Goal: Contribute content: Contribute content

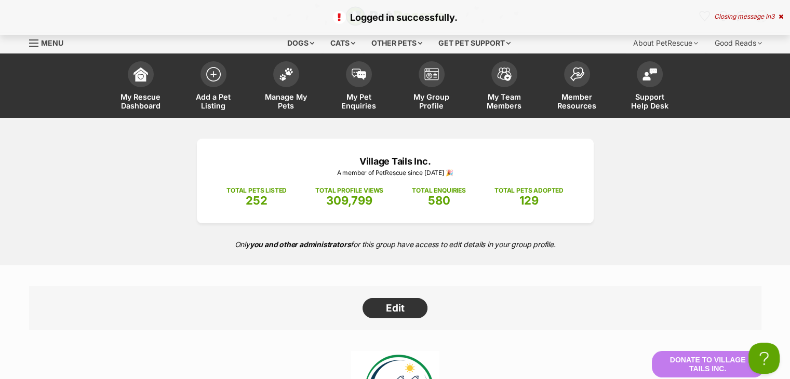
click at [779, 17] on icon at bounding box center [780, 16] width 5 height 6
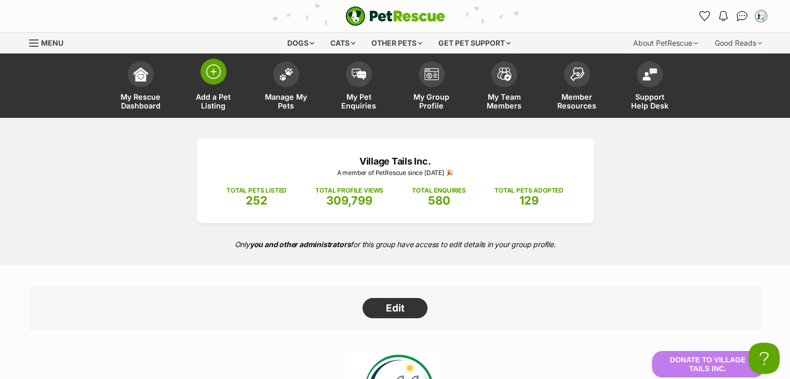
click at [215, 84] on span at bounding box center [213, 72] width 26 height 26
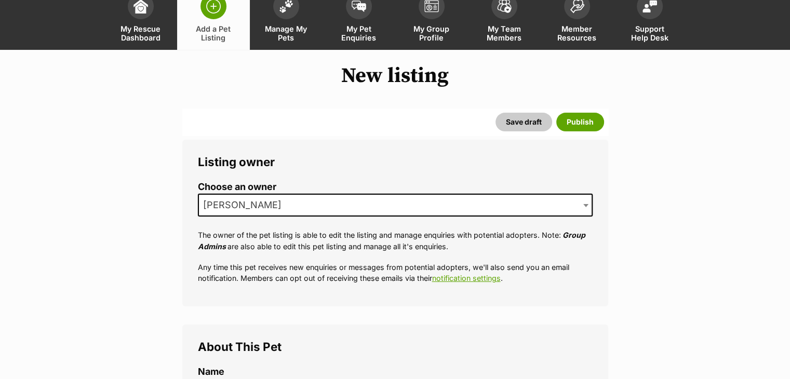
scroll to position [260, 0]
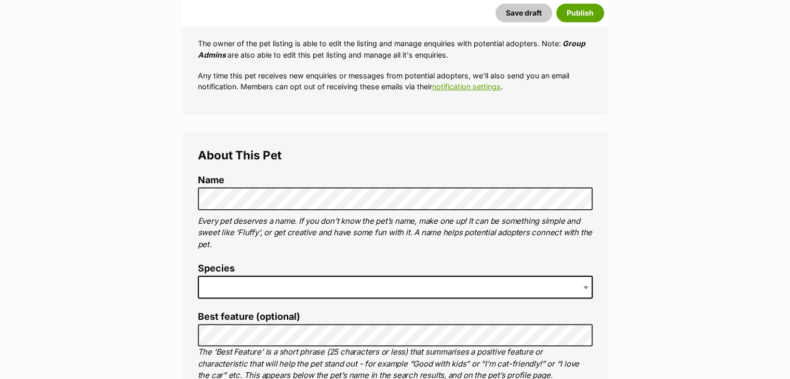
click at [265, 282] on span at bounding box center [395, 287] width 394 height 23
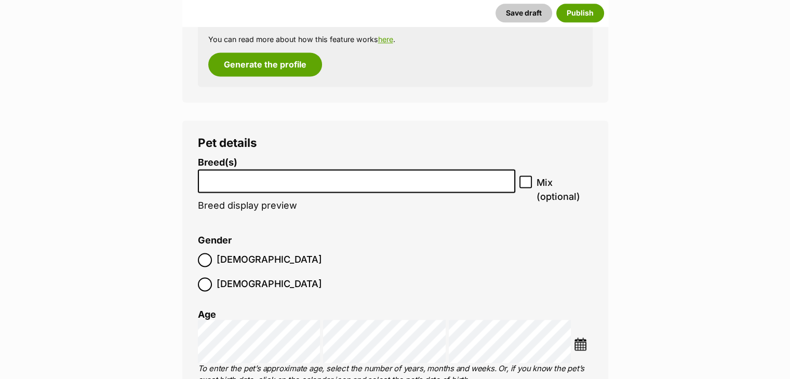
scroll to position [1441, 0]
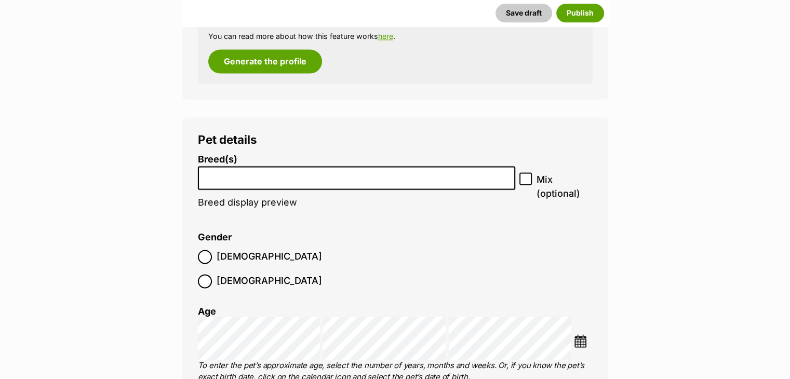
click at [273, 178] on input "search" at bounding box center [356, 175] width 310 height 11
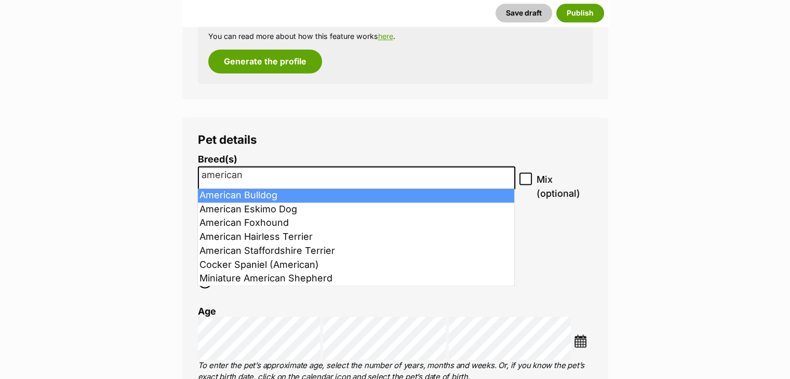
type input "american"
select select "7"
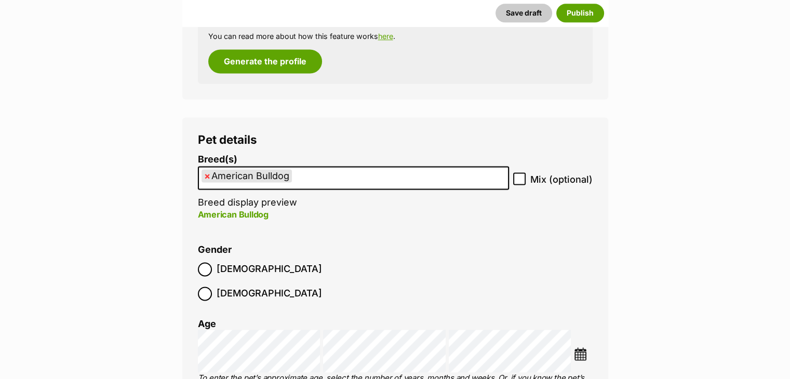
click at [527, 172] on label "Mix (optional)" at bounding box center [552, 179] width 79 height 14
click at [525, 172] on input "Mix (optional)" at bounding box center [519, 178] width 12 height 12
checkbox input "true"
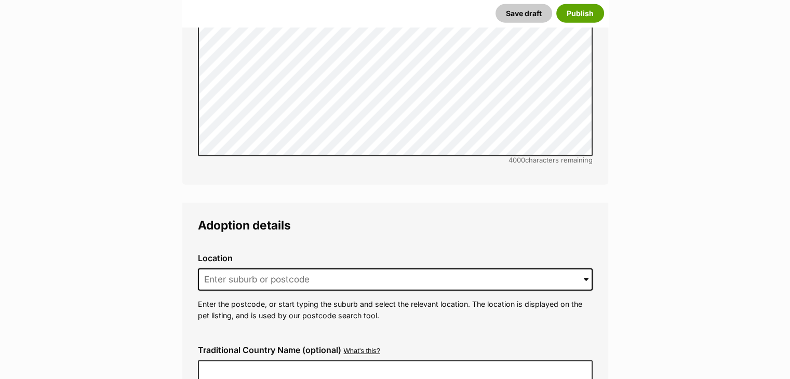
scroll to position [2531, 0]
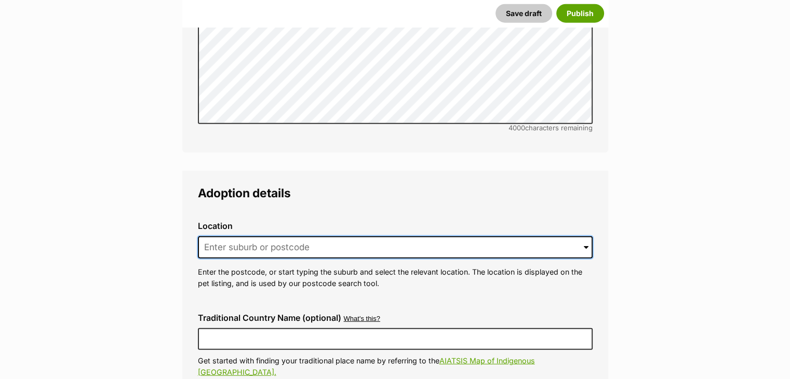
click at [303, 236] on input at bounding box center [395, 247] width 394 height 23
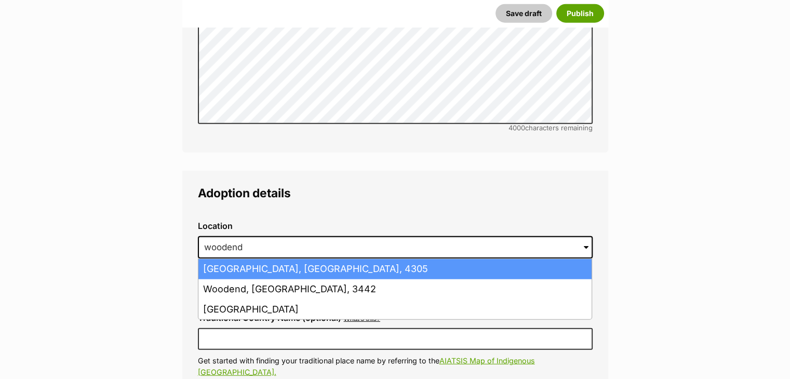
click at [327, 259] on li "Woodend, Queensland, 4305" at bounding box center [394, 269] width 393 height 20
type input "Woodend, Queensland, 4305"
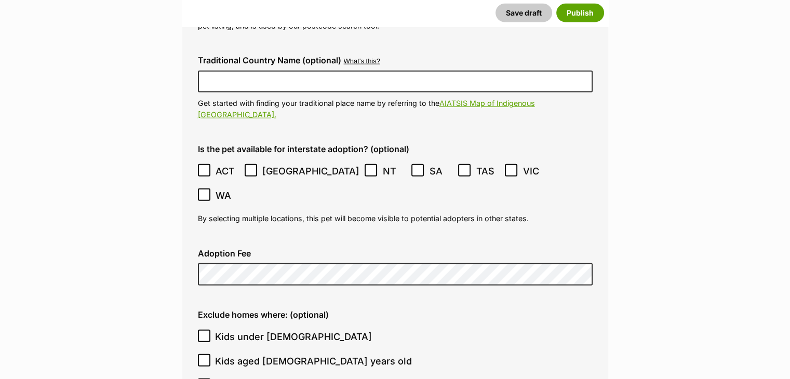
scroll to position [2791, 0]
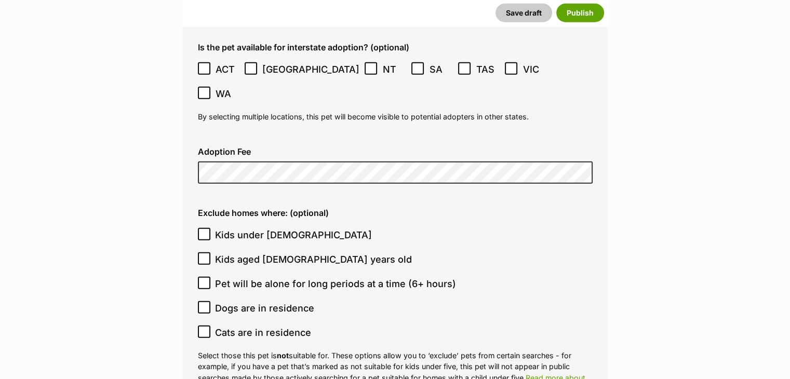
scroll to position [2894, 0]
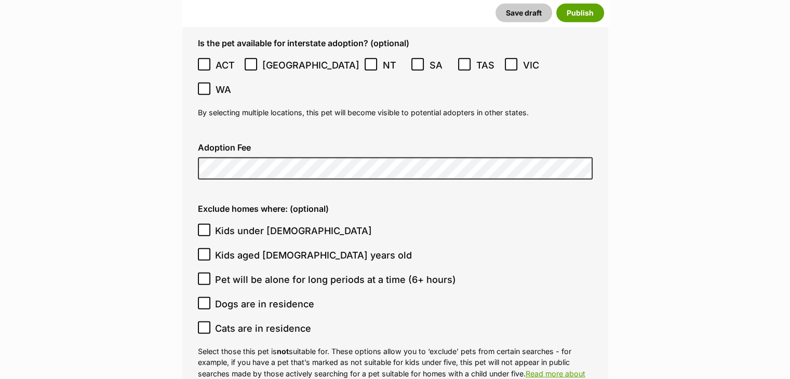
click at [260, 224] on span "Kids under 5 years old" at bounding box center [293, 231] width 157 height 14
click at [210, 224] on input "Kids under 5 years old" at bounding box center [204, 230] width 12 height 12
checkbox input "true"
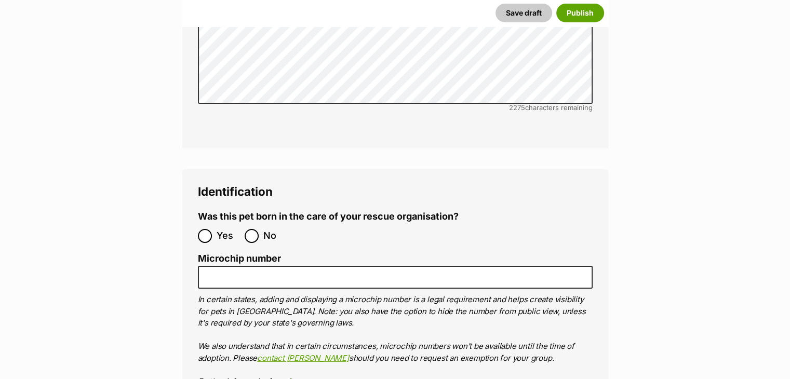
scroll to position [3673, 0]
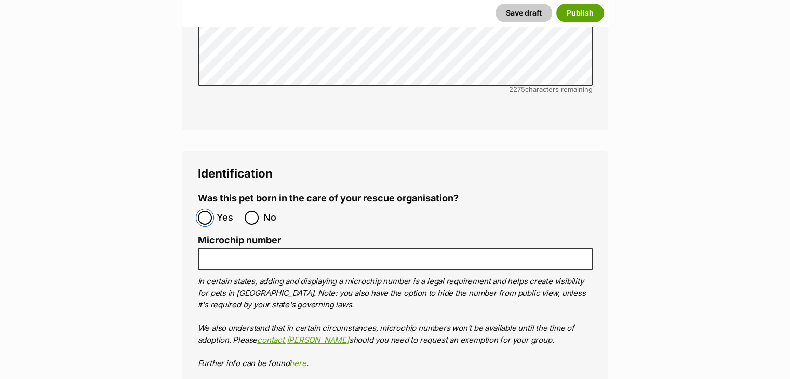
click at [206, 211] on input "Yes" at bounding box center [205, 218] width 14 height 14
radio input "true"
click at [241, 206] on ol "Yes No" at bounding box center [296, 218] width 197 height 24
click at [245, 211] on input "No" at bounding box center [251, 218] width 14 height 14
radio input "true"
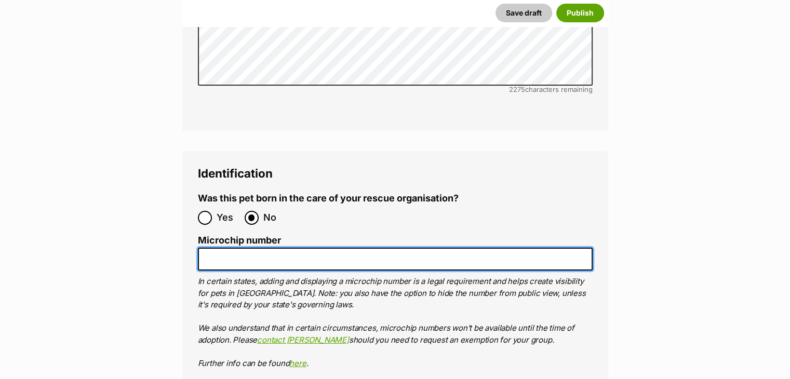
click at [236, 248] on input "Microchip number" at bounding box center [395, 259] width 394 height 23
paste input "8975632149"
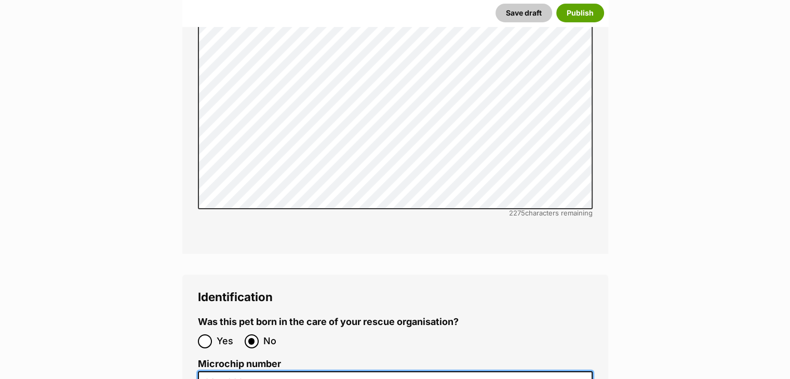
scroll to position [3554, 0]
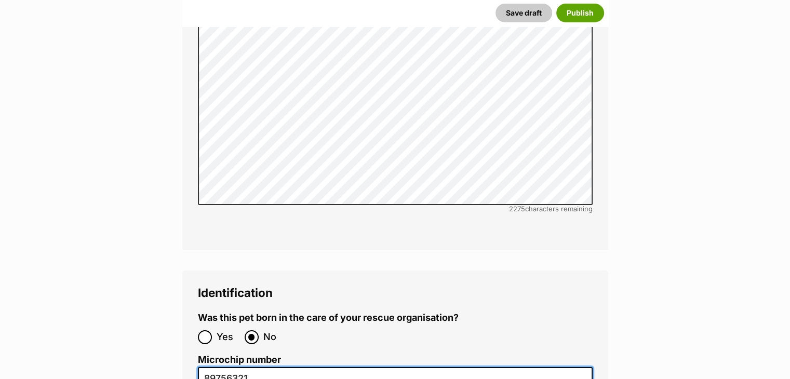
click at [275, 367] on input "89756321" at bounding box center [395, 378] width 394 height 23
type input "8975632134"
click at [283, 286] on legend "Identification" at bounding box center [395, 292] width 394 height 13
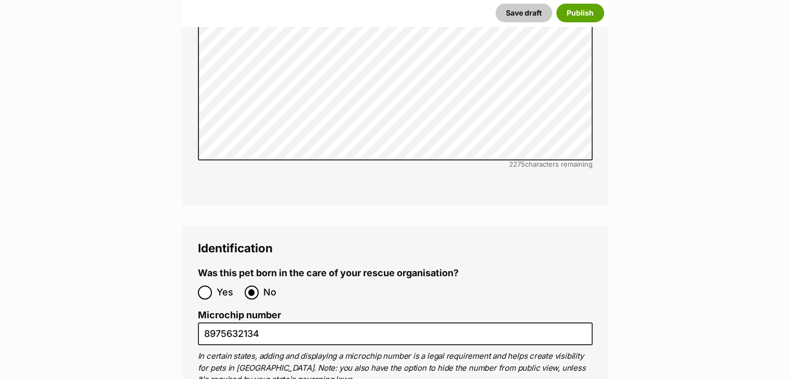
scroll to position [3761, 0]
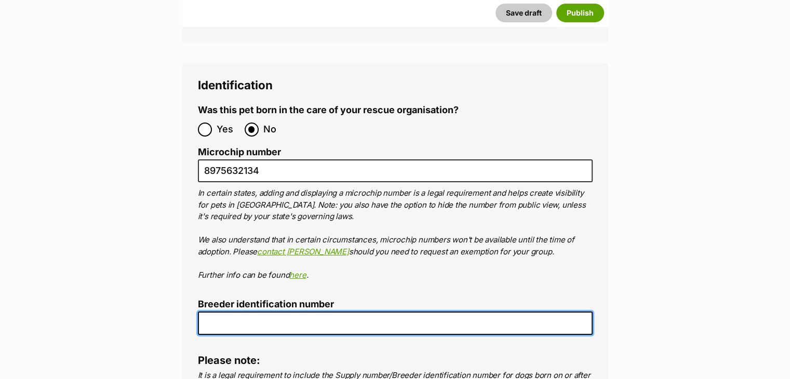
click at [263, 311] on input "Breeder identification number" at bounding box center [395, 322] width 394 height 23
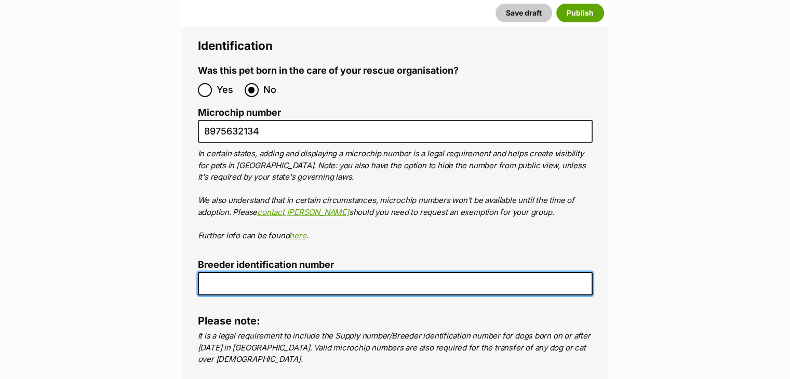
scroll to position [3813, 0]
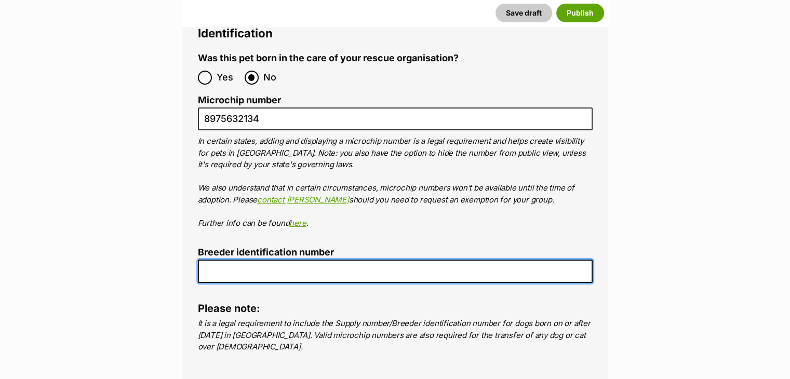
click at [270, 260] on input "Breeder identification number" at bounding box center [395, 271] width 394 height 23
type input "BIN0000238803153"
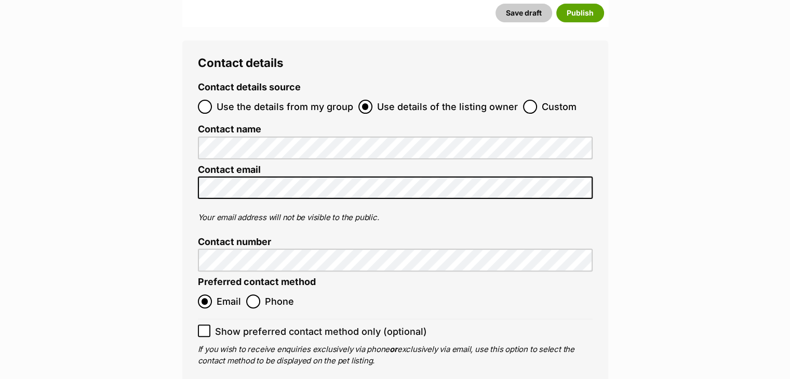
scroll to position [4176, 0]
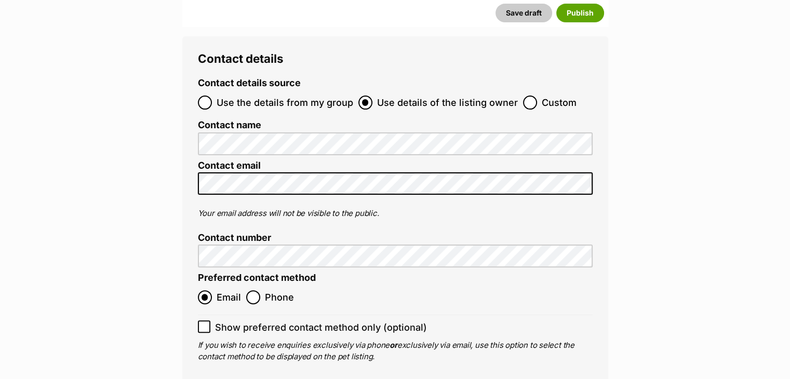
click at [284, 96] on span "Use the details from my group" at bounding box center [284, 103] width 137 height 14
click at [212, 96] on input "Use the details from my group" at bounding box center [205, 103] width 14 height 14
radio input "true"
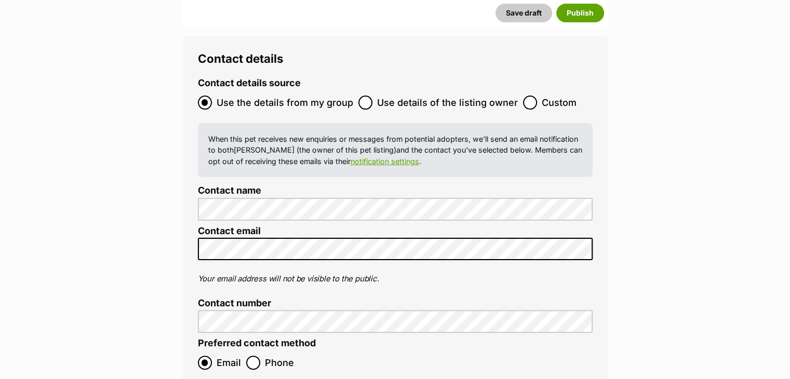
click at [381, 96] on span "Use details of the listing owner" at bounding box center [447, 103] width 141 height 14
click at [372, 96] on input "Use details of the listing owner" at bounding box center [365, 103] width 14 height 14
radio input "true"
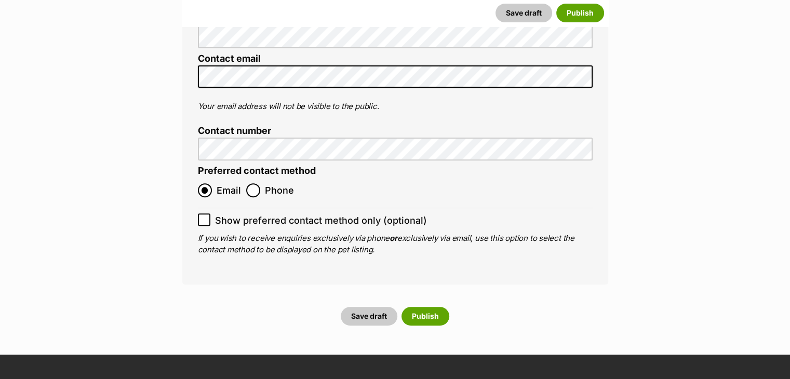
scroll to position [4280, 0]
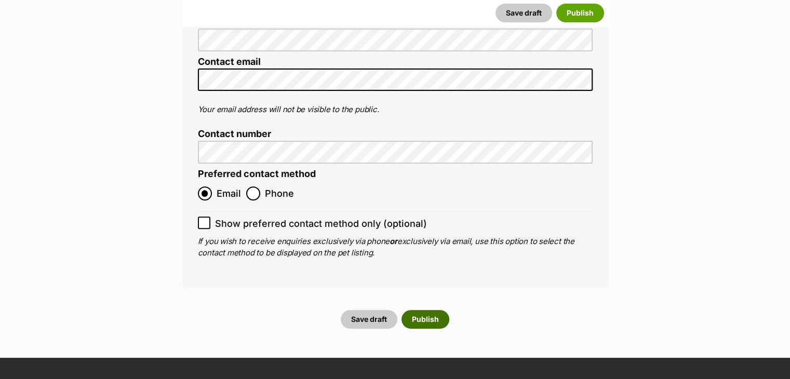
click at [434, 310] on button "Publish" at bounding box center [425, 319] width 48 height 19
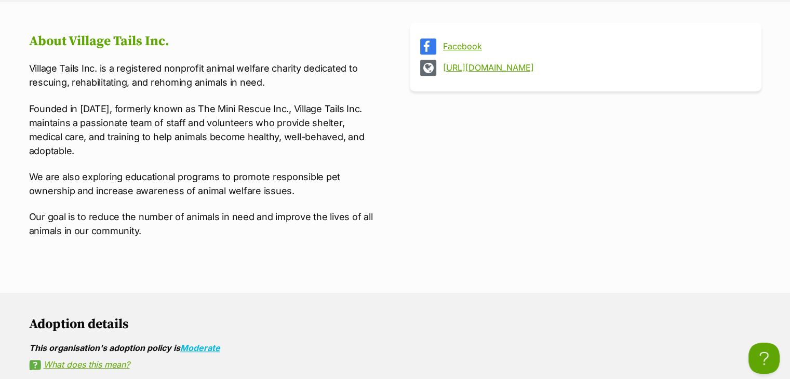
scroll to position [519, 0]
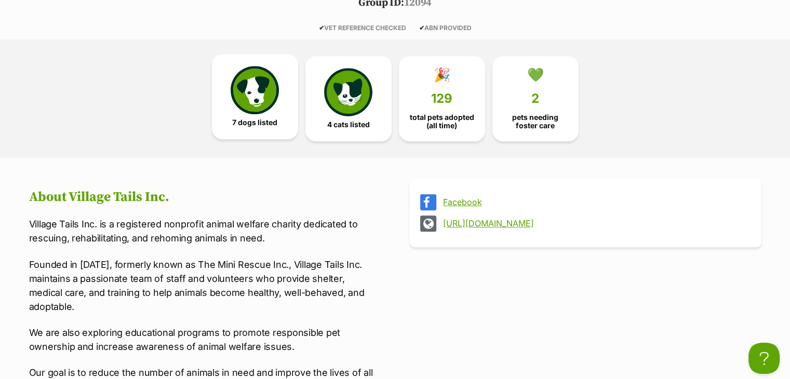
click at [278, 79] on link "7 dogs listed" at bounding box center [255, 96] width 86 height 85
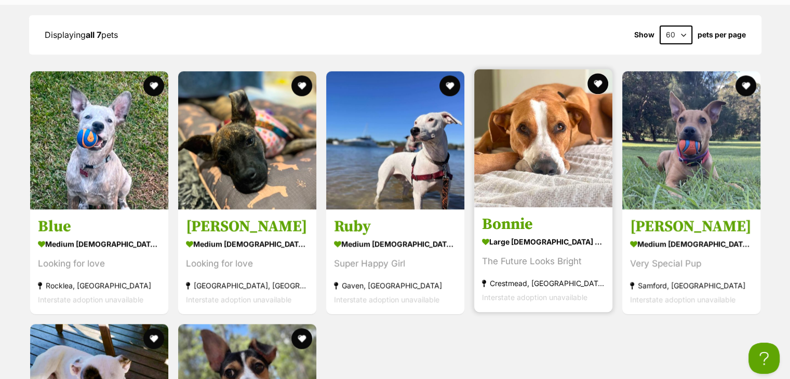
scroll to position [1366, 0]
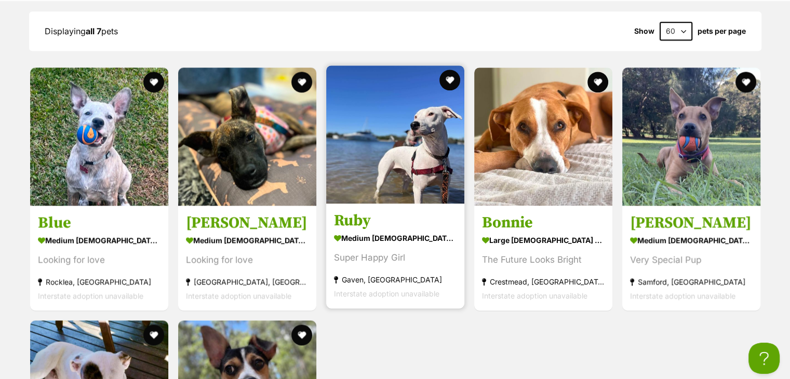
click at [409, 142] on img at bounding box center [395, 134] width 138 height 138
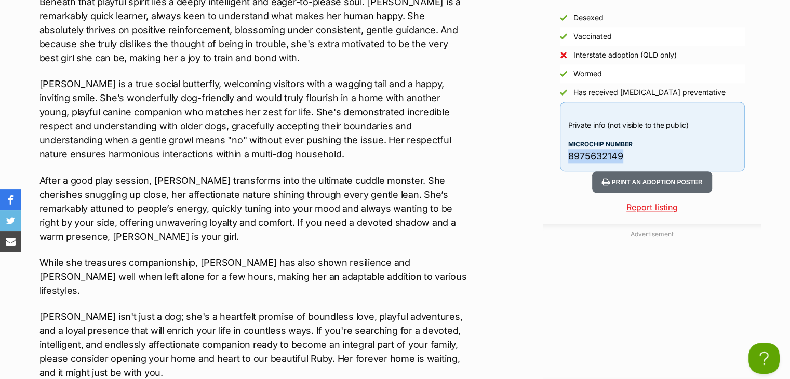
drag, startPoint x: 628, startPoint y: 152, endPoint x: 562, endPoint y: 155, distance: 66.0
click at [562, 155] on div "Private info (not visible to the public) Microchip number 8975632149" at bounding box center [652, 137] width 185 height 70
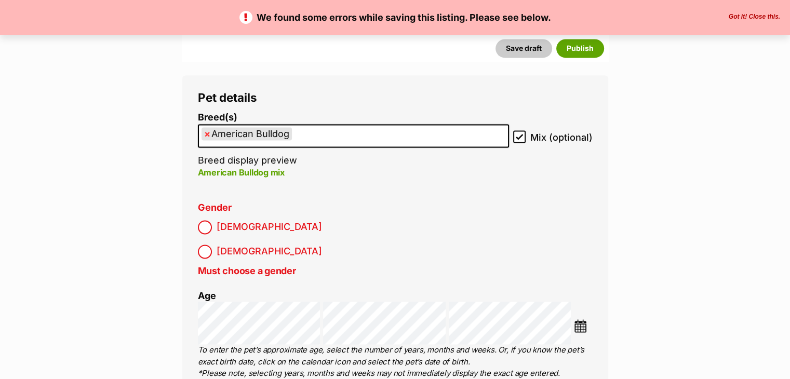
scroll to position [1557, 0]
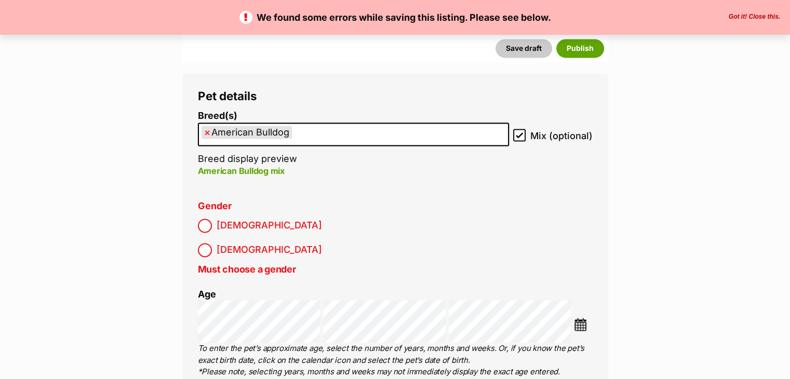
click at [225, 223] on span "Male" at bounding box center [268, 226] width 105 height 14
click at [588, 53] on button "Publish" at bounding box center [580, 48] width 48 height 19
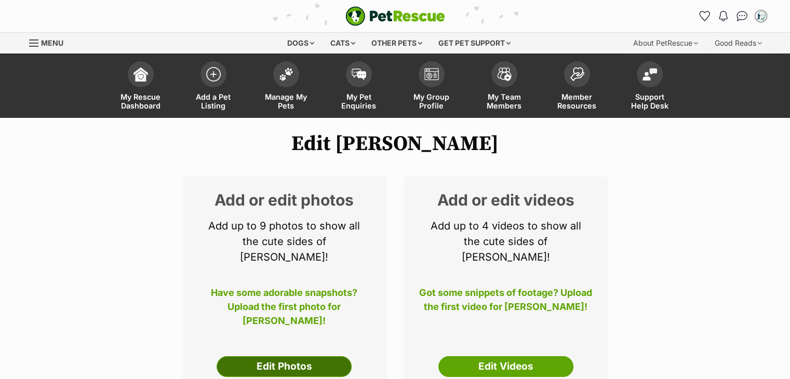
click at [277, 356] on link "Edit Photos" at bounding box center [283, 366] width 135 height 21
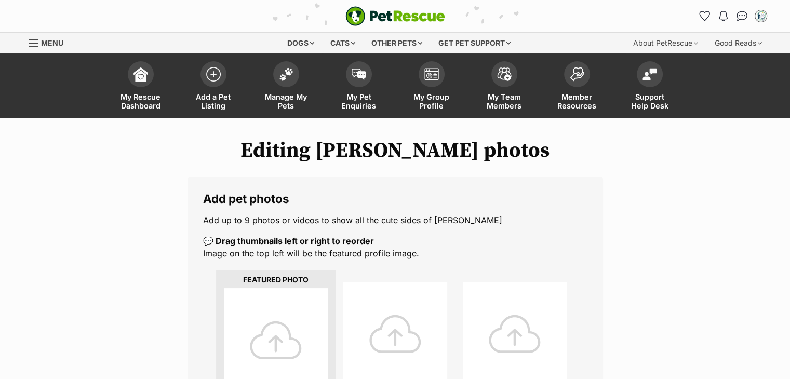
click at [278, 329] on div at bounding box center [276, 340] width 104 height 104
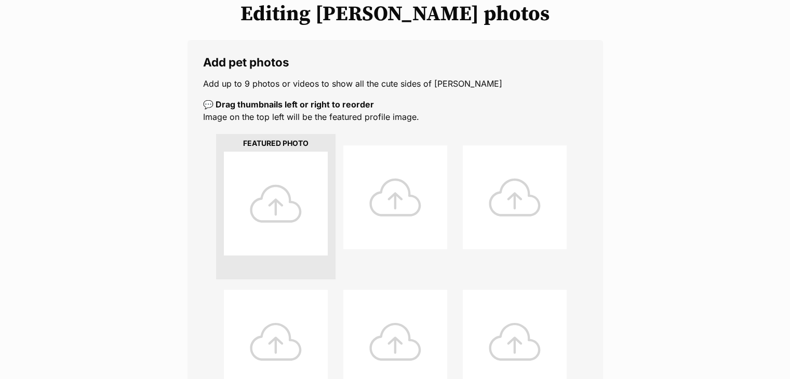
scroll to position [156, 0]
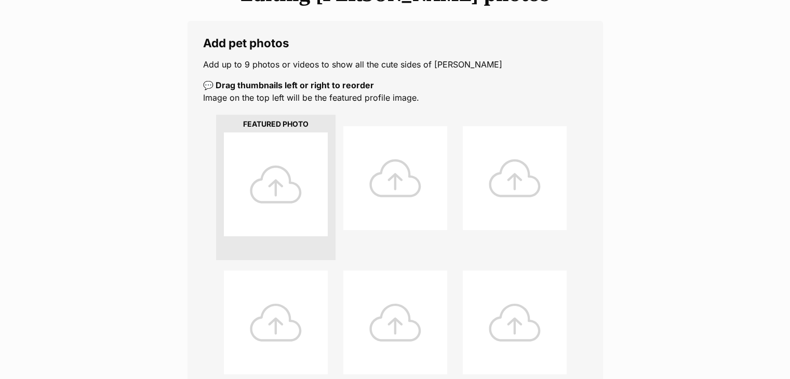
click at [297, 165] on div at bounding box center [276, 184] width 104 height 104
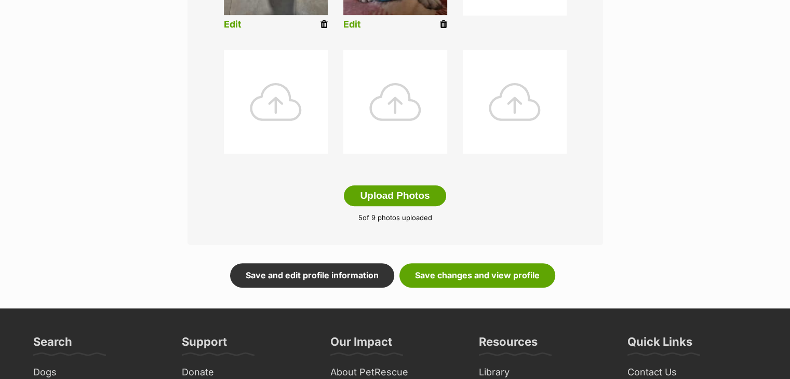
scroll to position [519, 0]
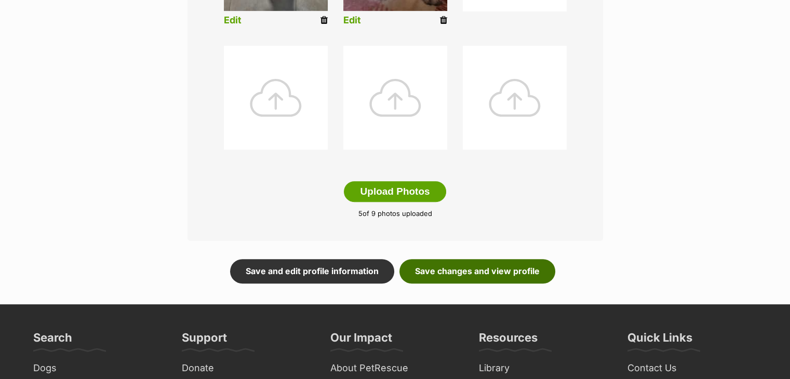
click at [436, 271] on link "Save changes and view profile" at bounding box center [477, 271] width 156 height 24
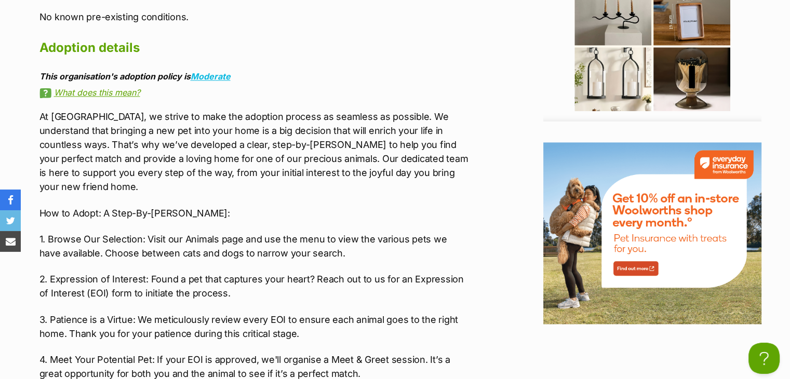
scroll to position [1661, 0]
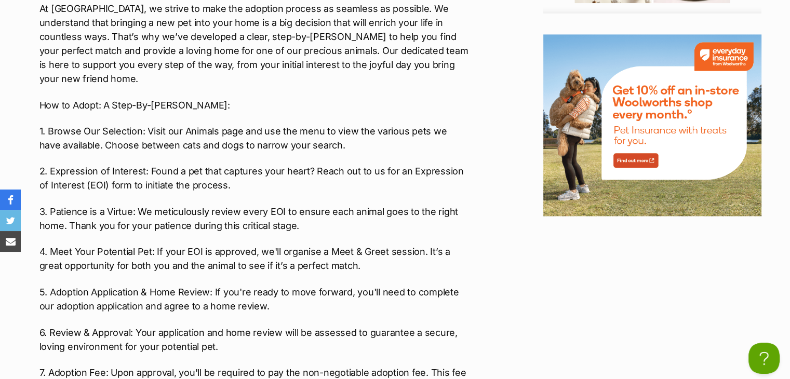
drag, startPoint x: 171, startPoint y: 1, endPoint x: 86, endPoint y: 60, distance: 103.4
click at [86, 60] on p "At [GEOGRAPHIC_DATA], we strive to make the adoption process as seamless as pos…" at bounding box center [253, 44] width 429 height 84
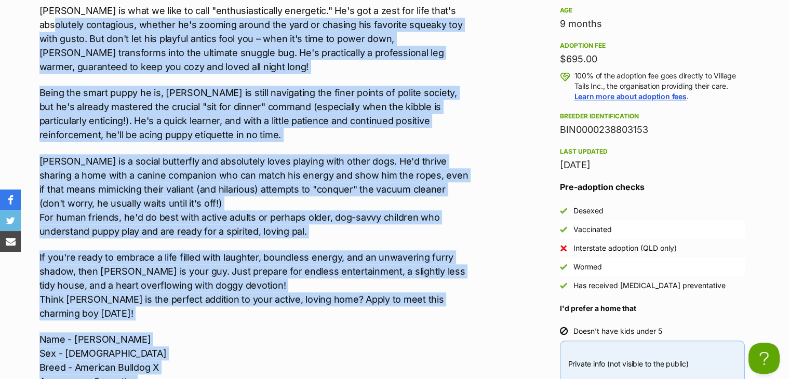
scroll to position [934, 0]
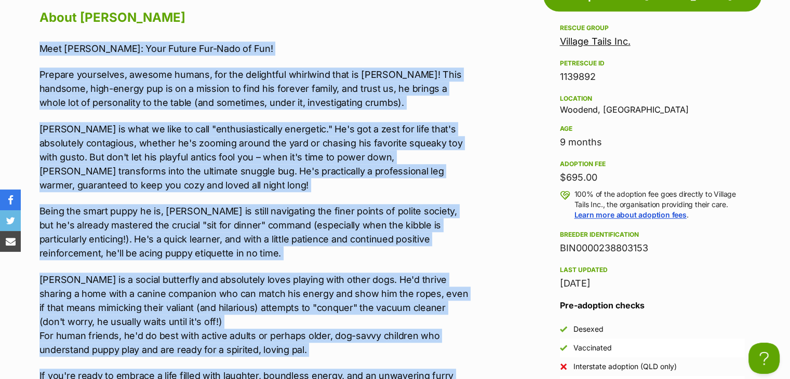
drag, startPoint x: 145, startPoint y: 169, endPoint x: 19, endPoint y: 48, distance: 174.7
copy div "Meet Louie: Your Future Fur-Nado of Fun! Prepare yourselves, awesome humans, fo…"
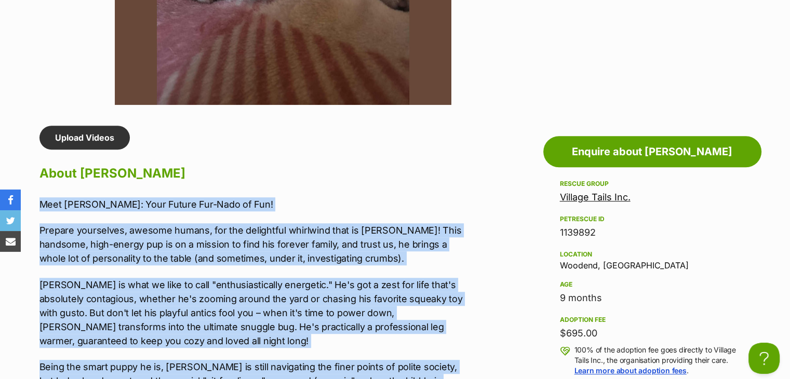
scroll to position [519, 0]
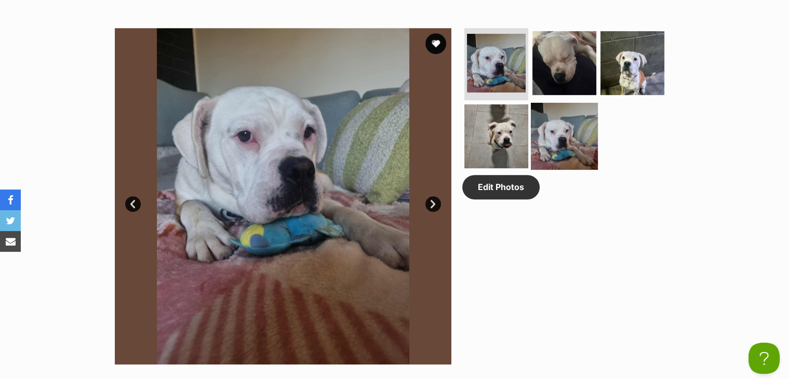
click at [552, 123] on img at bounding box center [563, 136] width 67 height 67
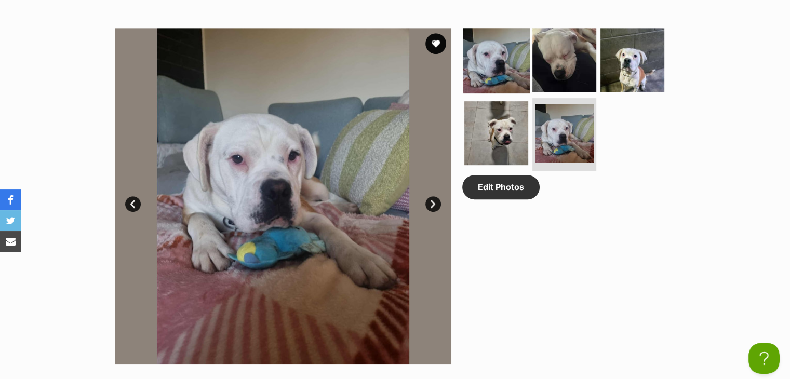
click at [511, 52] on img at bounding box center [495, 59] width 67 height 67
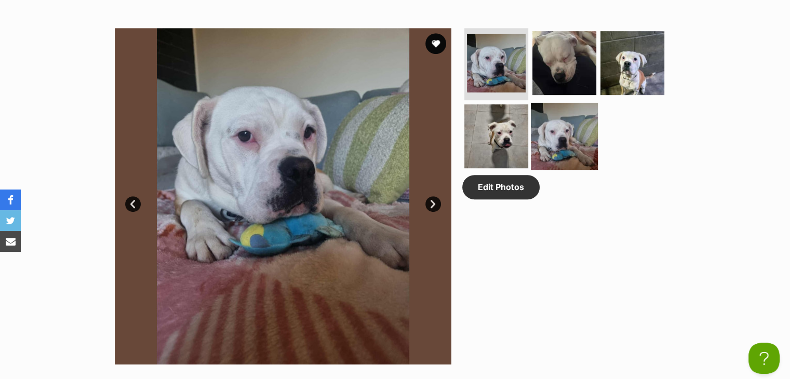
click at [567, 128] on img at bounding box center [563, 136] width 67 height 67
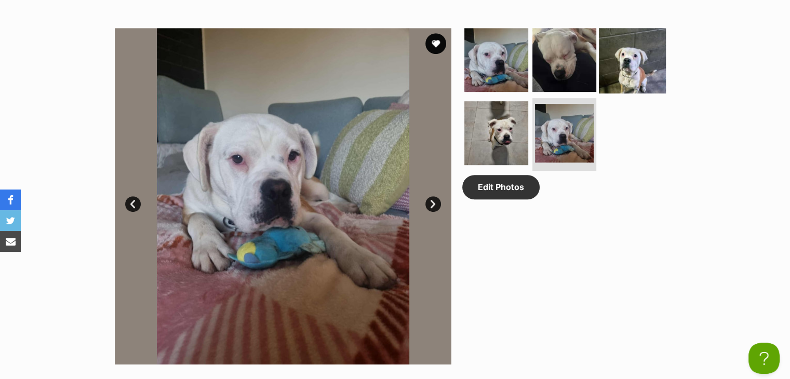
click at [618, 48] on img at bounding box center [631, 59] width 67 height 67
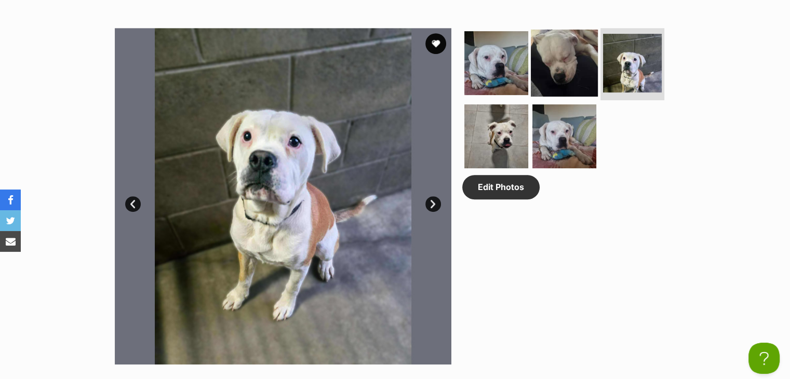
click at [572, 67] on img at bounding box center [563, 62] width 67 height 67
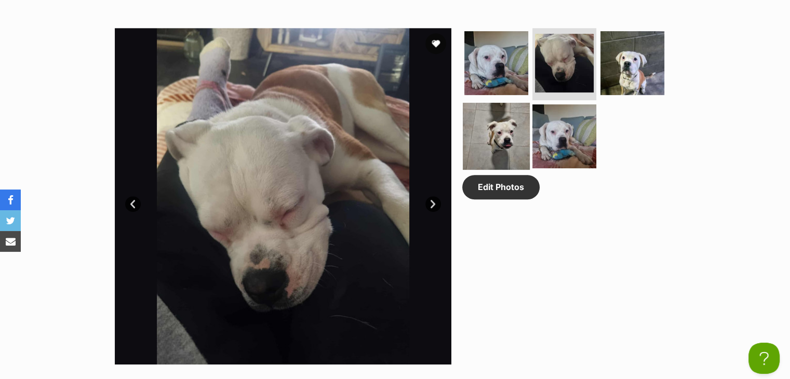
click at [517, 132] on img at bounding box center [495, 136] width 67 height 67
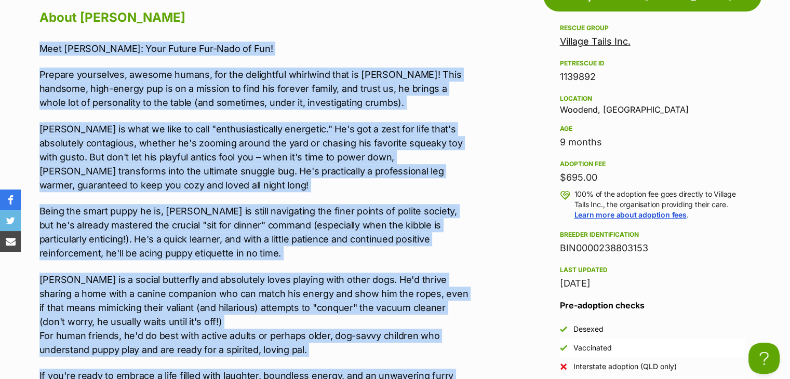
click at [411, 152] on p "Louie is what we like to call "enthusiastically energetic." He's got a zest for…" at bounding box center [253, 157] width 429 height 70
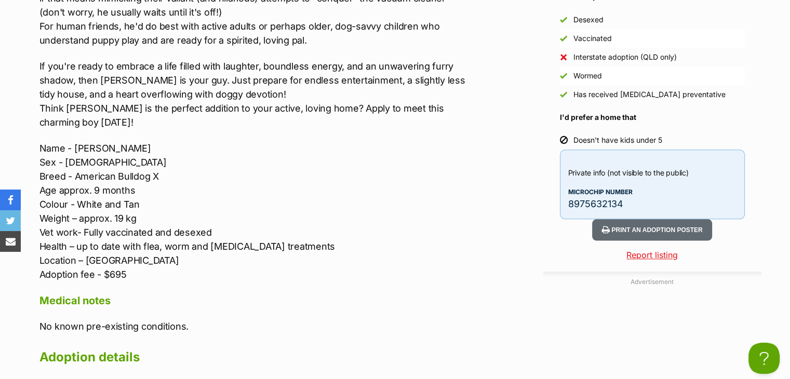
scroll to position [1246, 0]
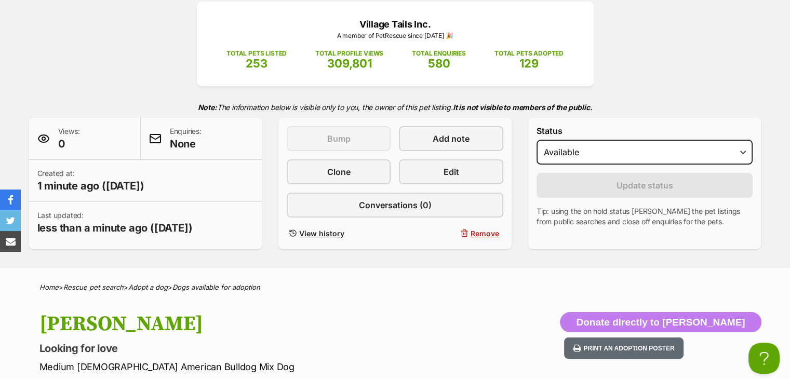
drag, startPoint x: 354, startPoint y: 233, endPoint x: 342, endPoint y: 54, distance: 179.5
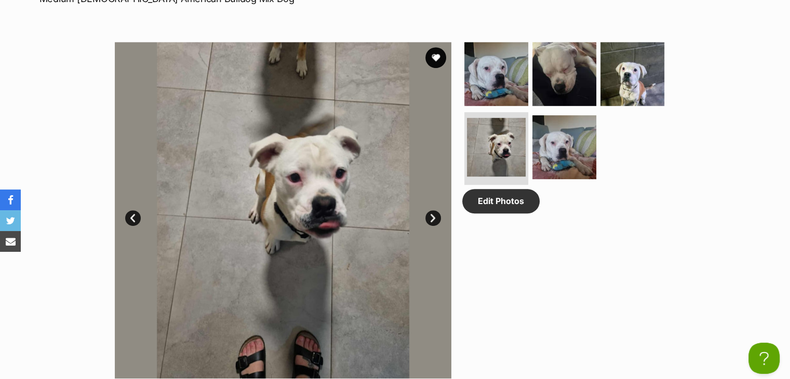
scroll to position [502, 0]
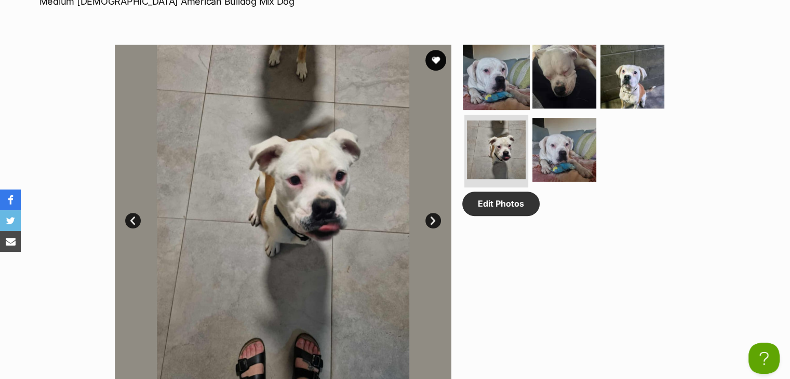
click at [478, 67] on img at bounding box center [495, 76] width 67 height 67
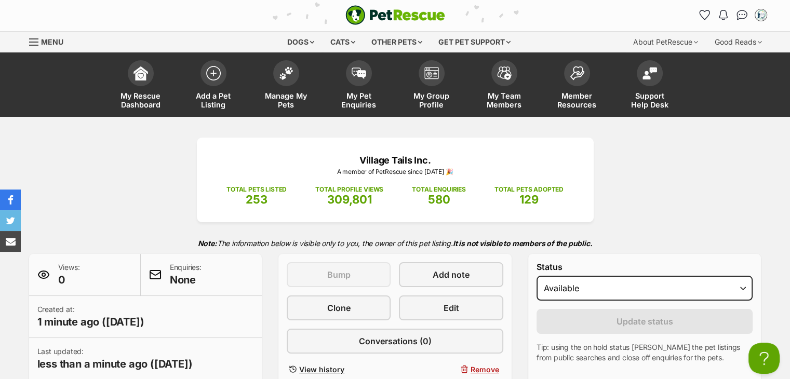
scroll to position [0, 0]
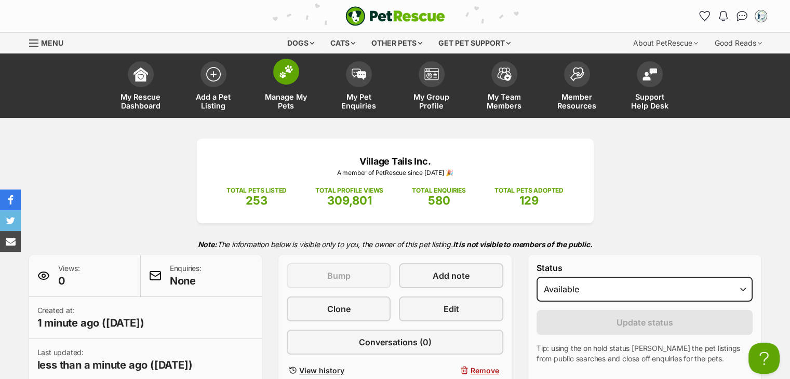
click at [292, 75] on img at bounding box center [286, 71] width 15 height 13
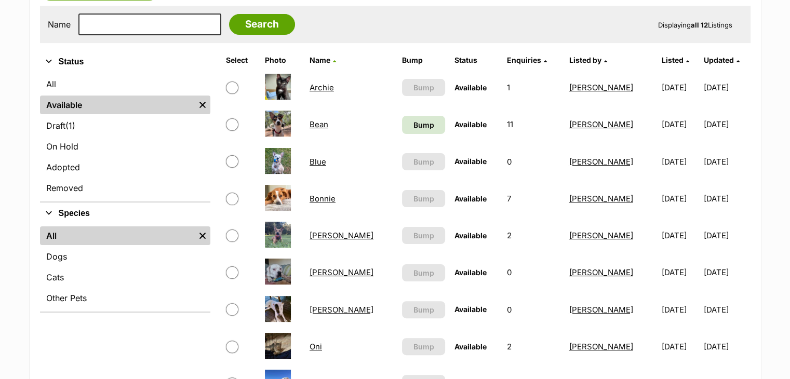
click at [329, 196] on link "Bonnie" at bounding box center [322, 199] width 26 height 10
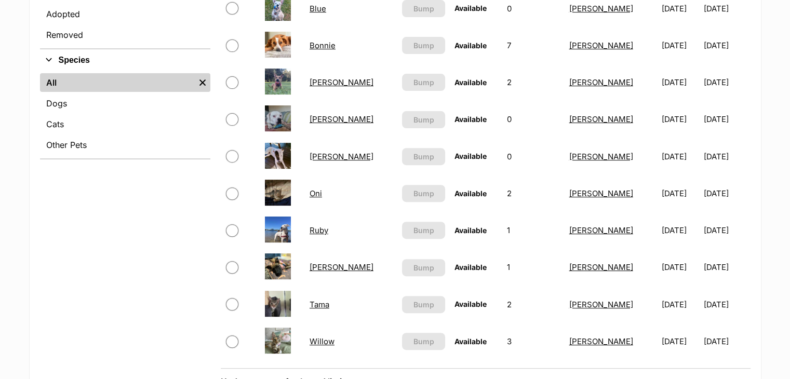
scroll to position [363, 0]
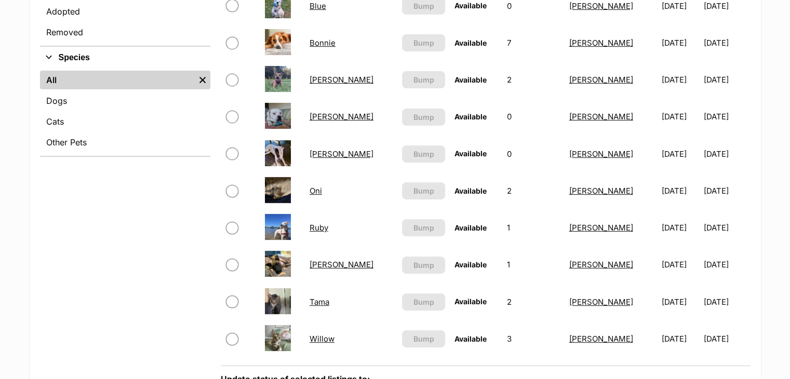
click at [318, 152] on link "Moses" at bounding box center [341, 154] width 64 height 10
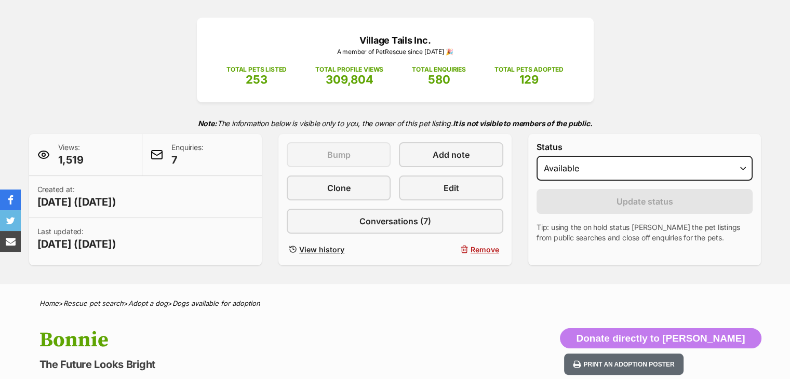
scroll to position [156, 0]
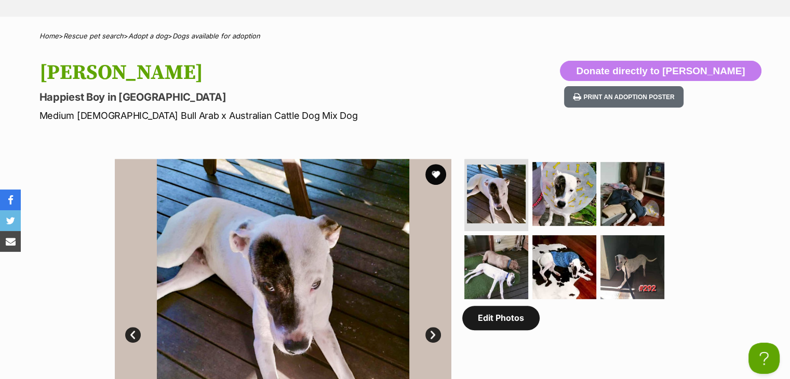
scroll to position [415, 0]
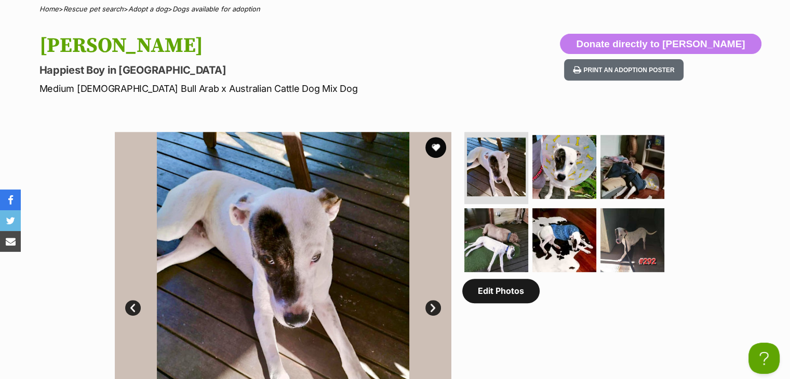
click at [518, 287] on link "Edit Photos" at bounding box center [500, 291] width 77 height 24
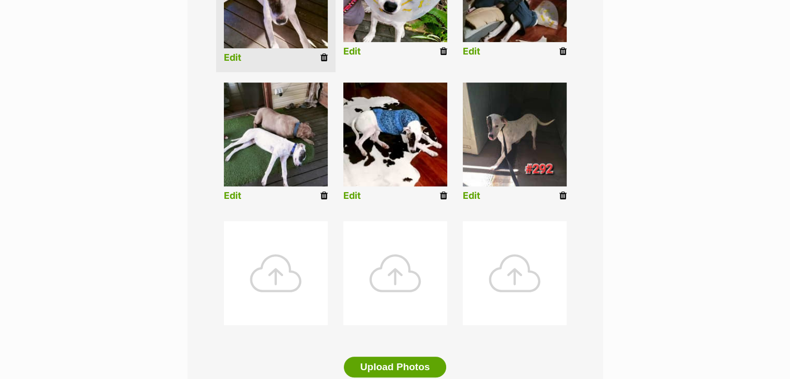
scroll to position [363, 0]
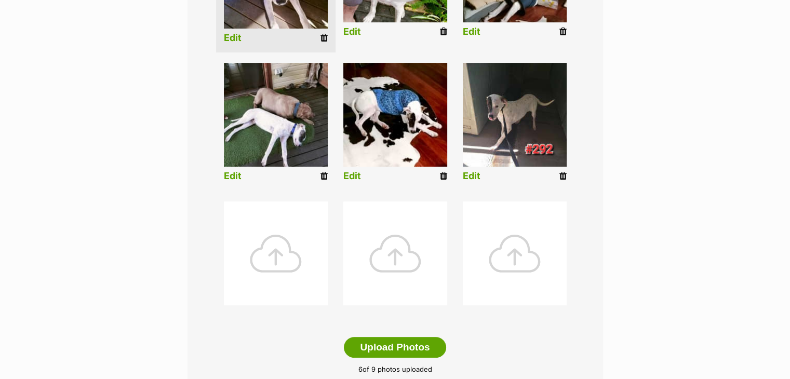
click at [251, 233] on div at bounding box center [276, 253] width 104 height 104
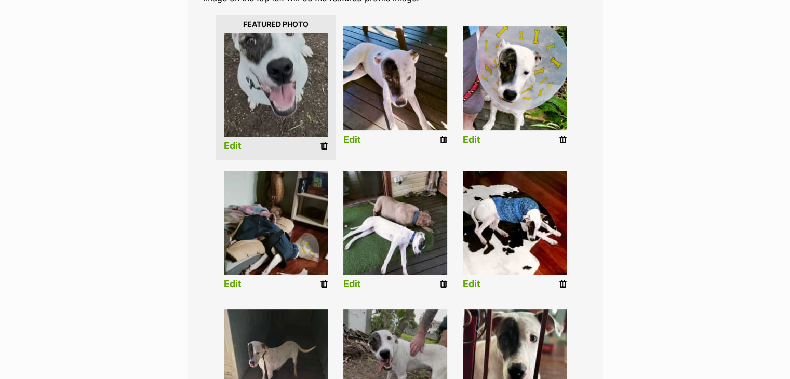
scroll to position [253, 0]
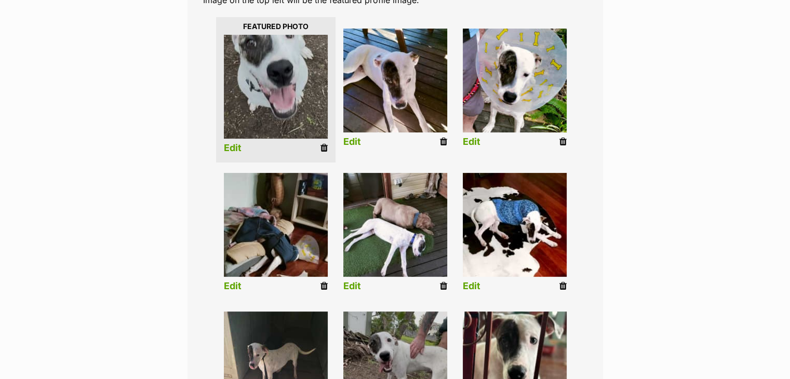
click at [234, 145] on link "Edit" at bounding box center [233, 148] width 18 height 11
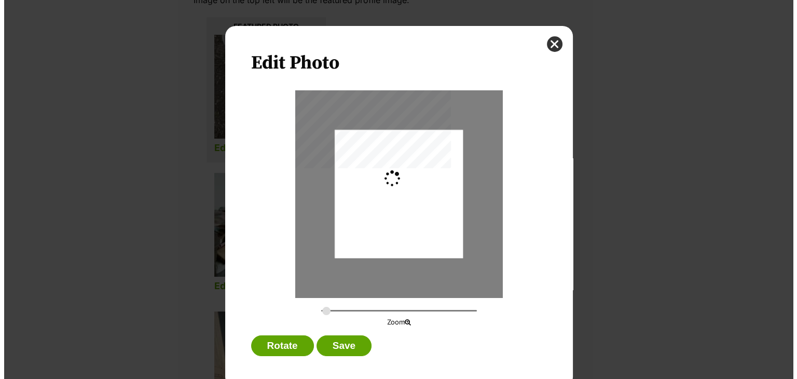
scroll to position [0, 0]
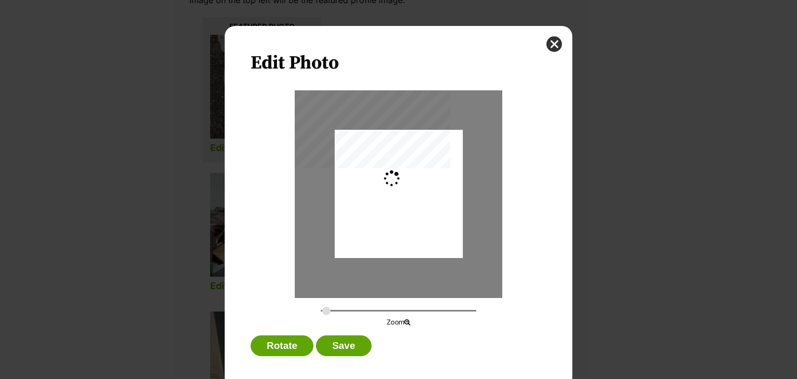
type input "0.2744"
drag, startPoint x: 414, startPoint y: 223, endPoint x: 413, endPoint y: 211, distance: 11.5
click at [413, 211] on div "Dialog Window - Close (Press escape to close)" at bounding box center [399, 183] width 128 height 196
click at [549, 46] on button "close" at bounding box center [555, 44] width 16 height 16
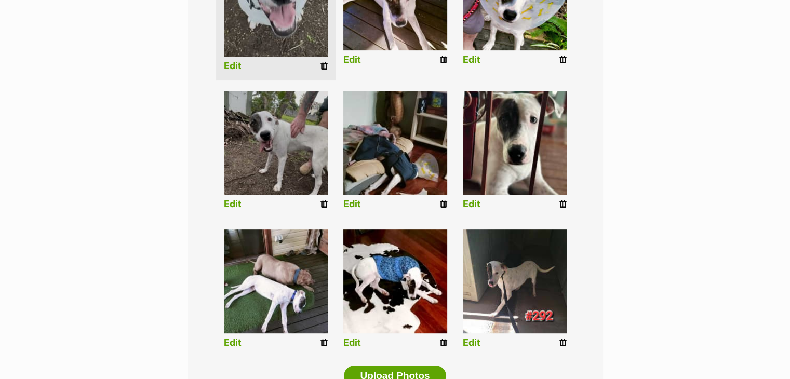
scroll to position [357, 0]
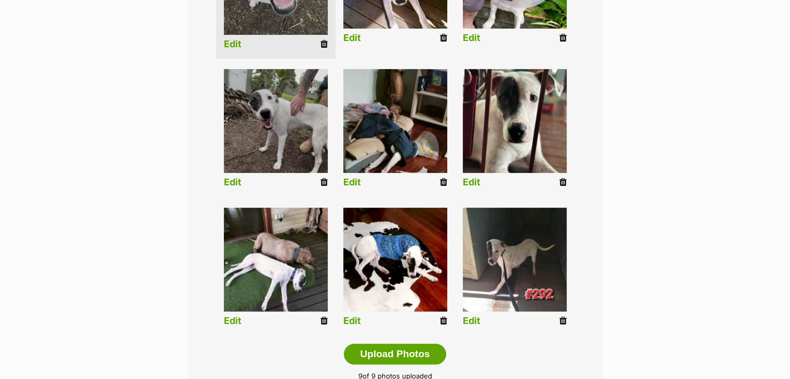
click at [444, 182] on icon at bounding box center [443, 182] width 7 height 9
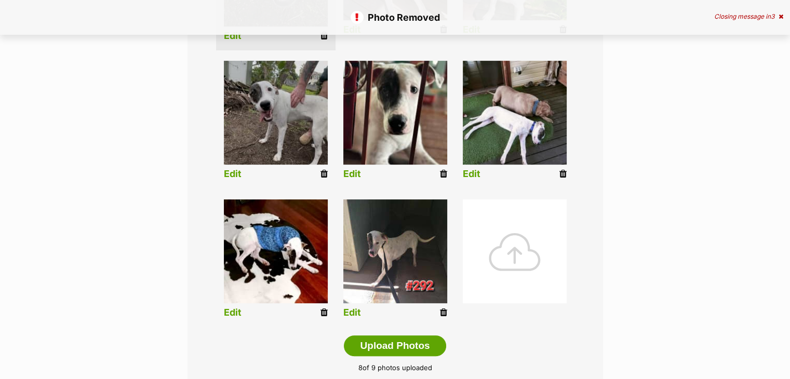
scroll to position [363, 0]
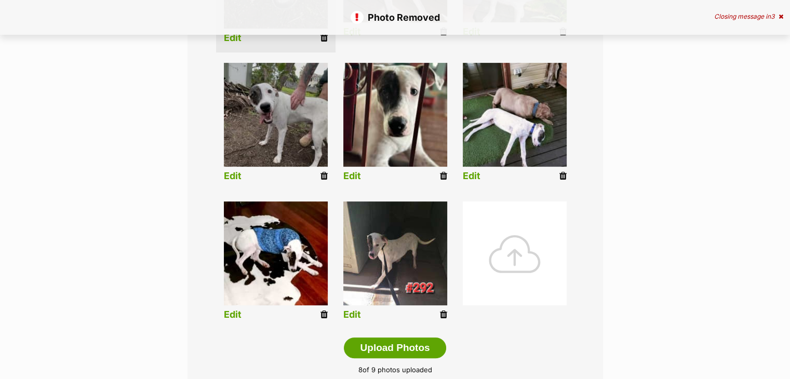
click at [522, 249] on div at bounding box center [514, 253] width 104 height 104
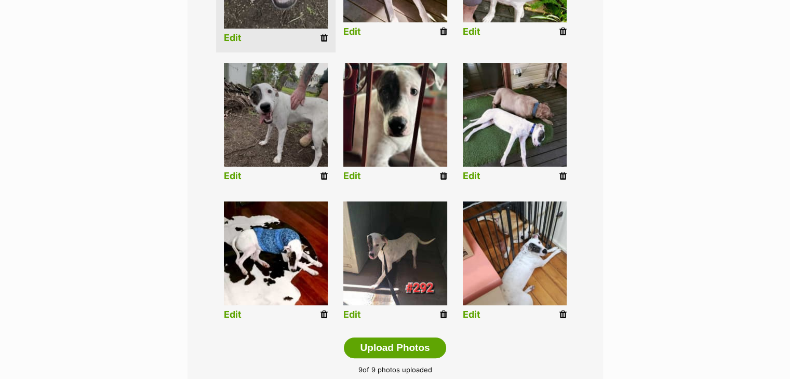
click at [563, 318] on icon at bounding box center [562, 314] width 7 height 9
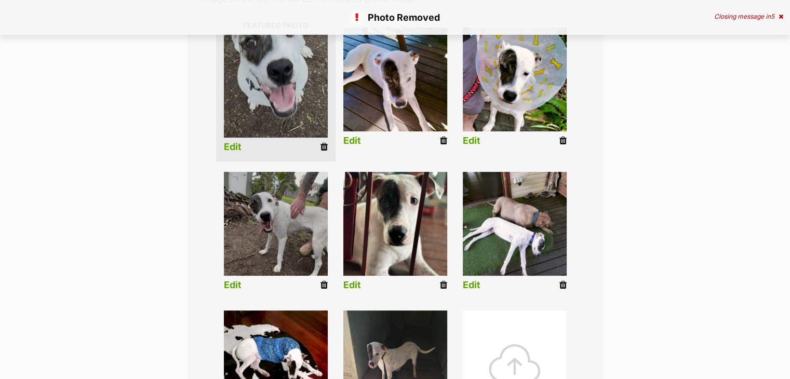
scroll to position [260, 0]
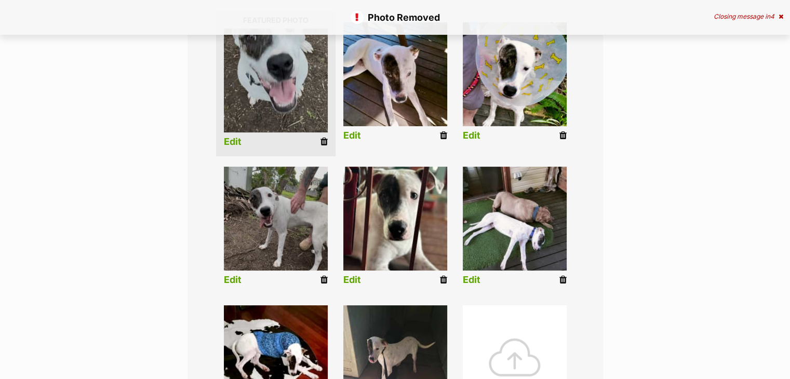
click at [520, 342] on div at bounding box center [514, 357] width 104 height 104
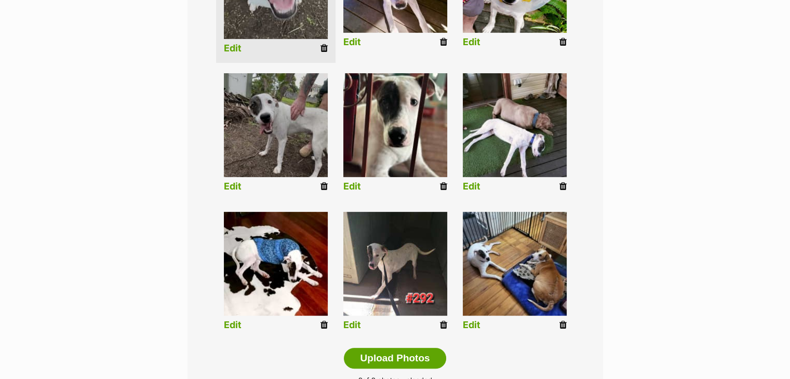
scroll to position [363, 0]
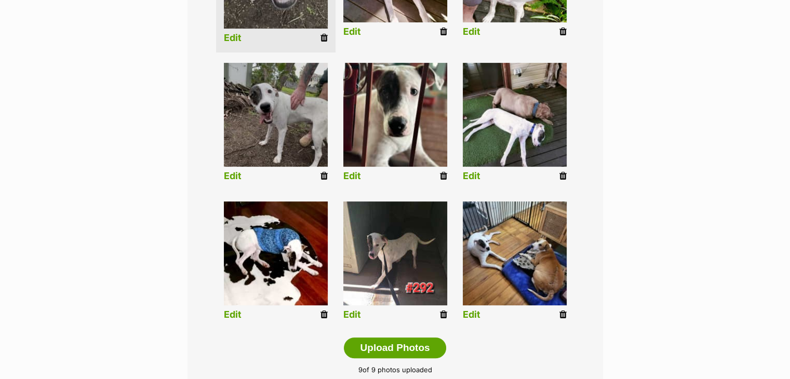
click at [474, 308] on li "Edit" at bounding box center [514, 262] width 119 height 133
click at [475, 314] on link "Edit" at bounding box center [471, 314] width 18 height 11
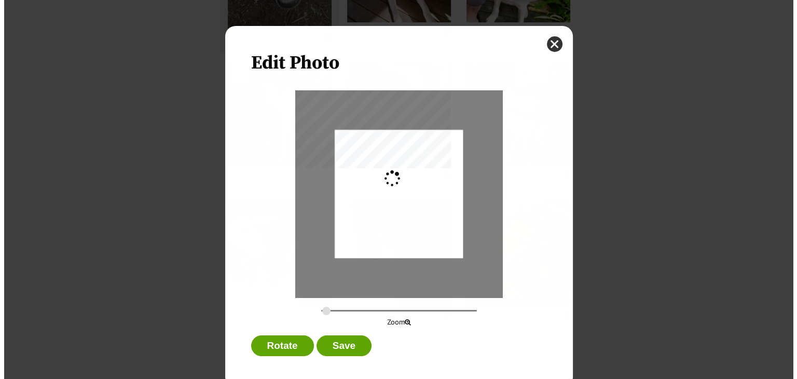
scroll to position [0, 0]
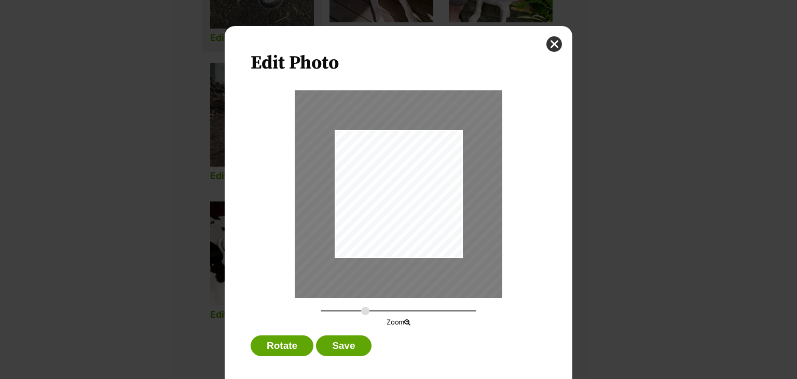
drag, startPoint x: 322, startPoint y: 314, endPoint x: 361, endPoint y: 316, distance: 39.0
type input "0.6758"
click at [361, 316] on input "Dialog Window - Close (Press escape to close)" at bounding box center [399, 311] width 156 height 10
drag, startPoint x: 399, startPoint y: 175, endPoint x: 465, endPoint y: 185, distance: 67.2
click at [465, 185] on div "Dialog Window - Close (Press escape to close)" at bounding box center [464, 204] width 316 height 237
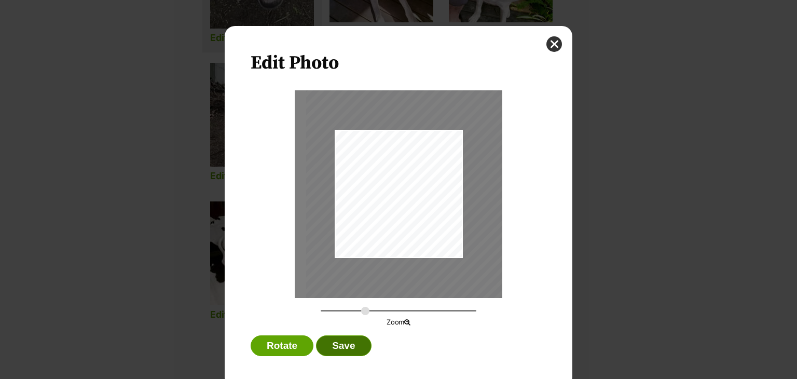
click at [334, 347] on button "Save" at bounding box center [343, 345] width 55 height 21
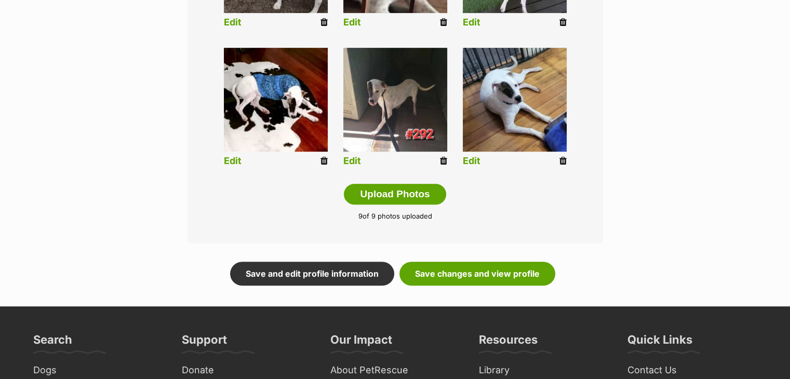
scroll to position [519, 0]
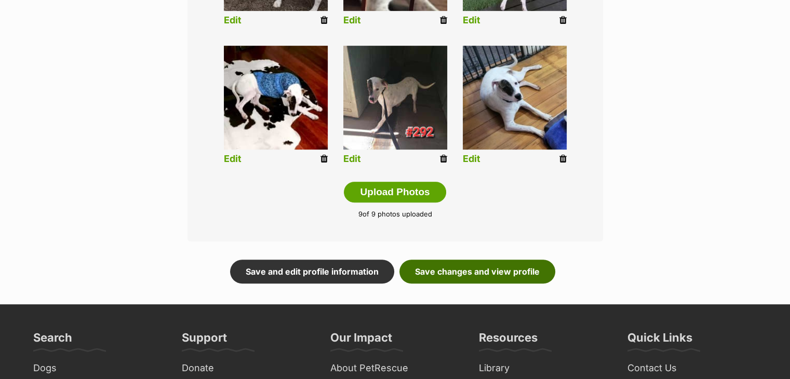
click at [424, 266] on link "Save changes and view profile" at bounding box center [477, 272] width 156 height 24
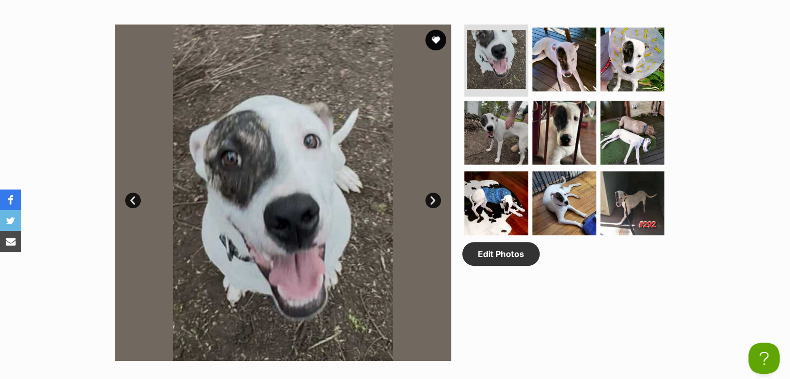
scroll to position [519, 0]
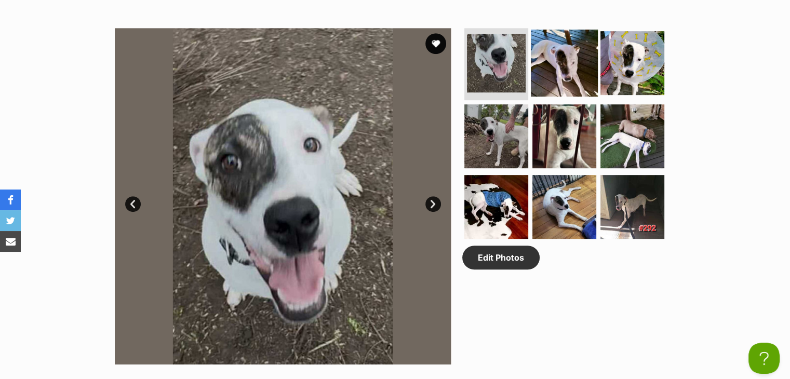
click at [571, 74] on img at bounding box center [563, 62] width 67 height 67
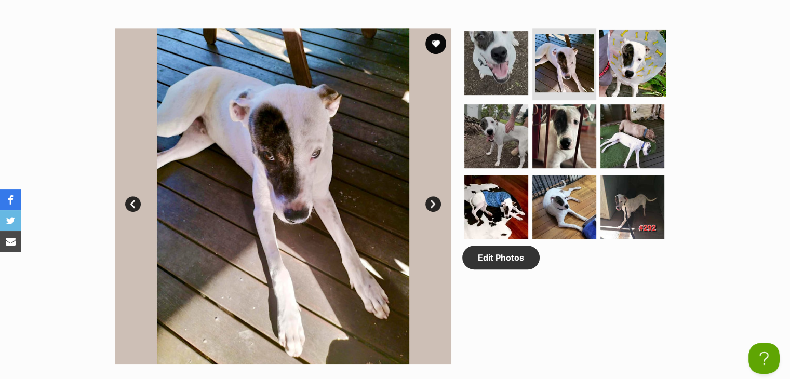
click at [619, 64] on img at bounding box center [631, 62] width 67 height 67
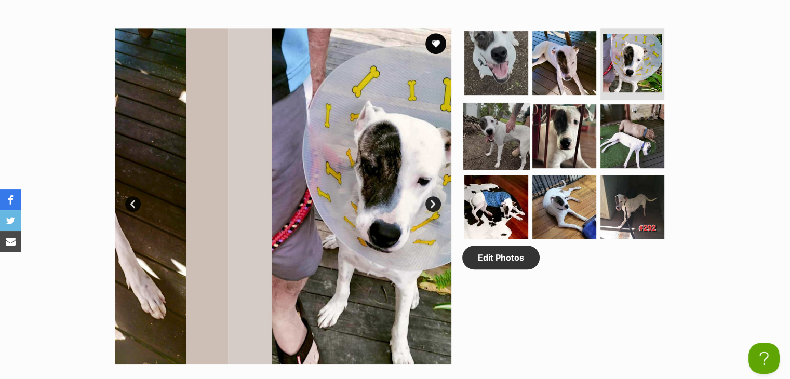
click at [515, 133] on img at bounding box center [495, 136] width 67 height 67
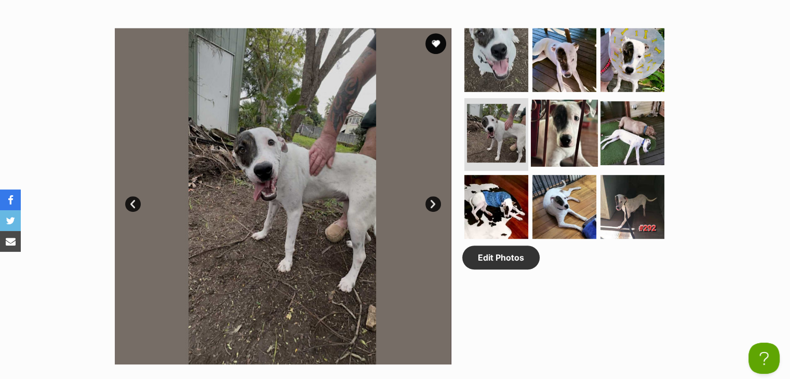
click at [553, 133] on img at bounding box center [563, 133] width 67 height 67
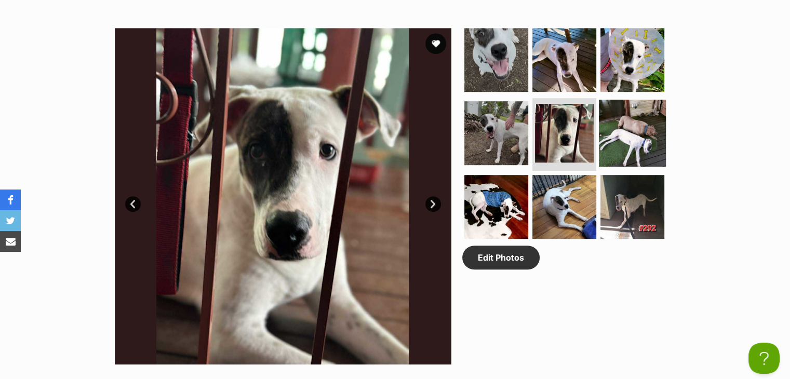
click at [627, 129] on img at bounding box center [631, 133] width 67 height 67
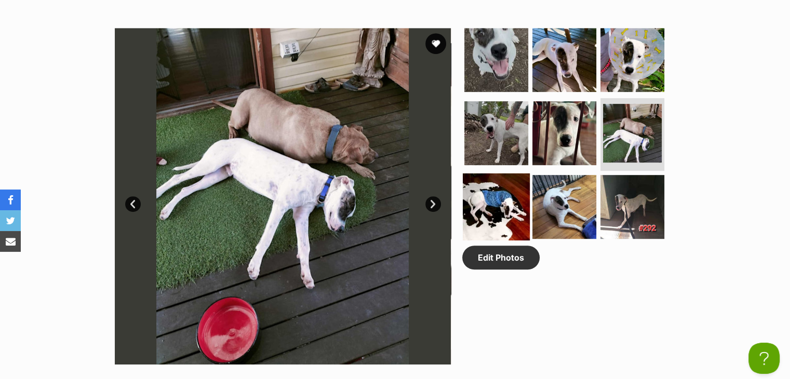
click at [493, 187] on img at bounding box center [495, 206] width 67 height 67
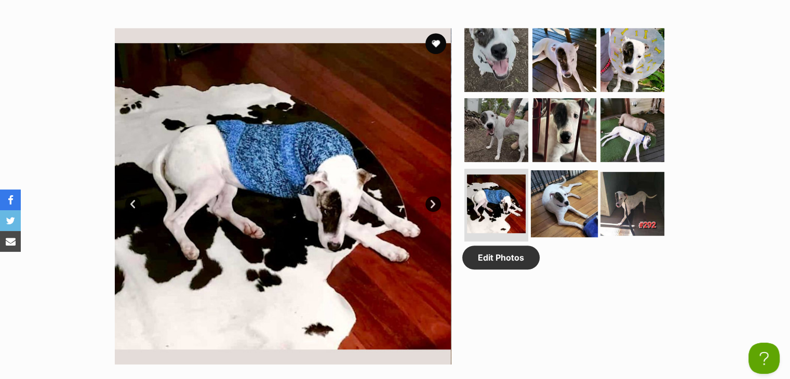
click at [579, 198] on img at bounding box center [563, 203] width 67 height 67
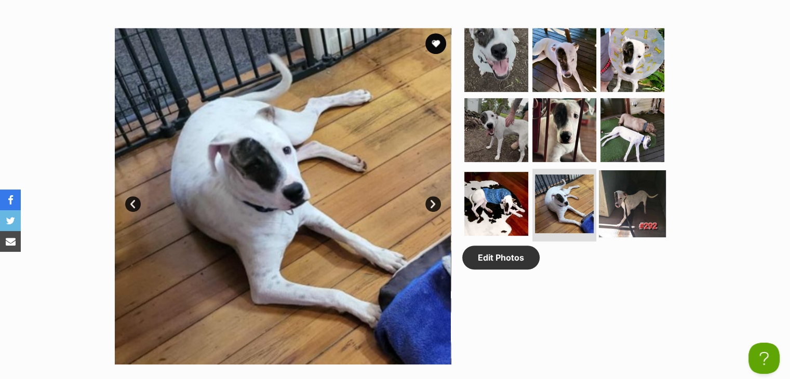
click at [653, 195] on img at bounding box center [631, 203] width 67 height 67
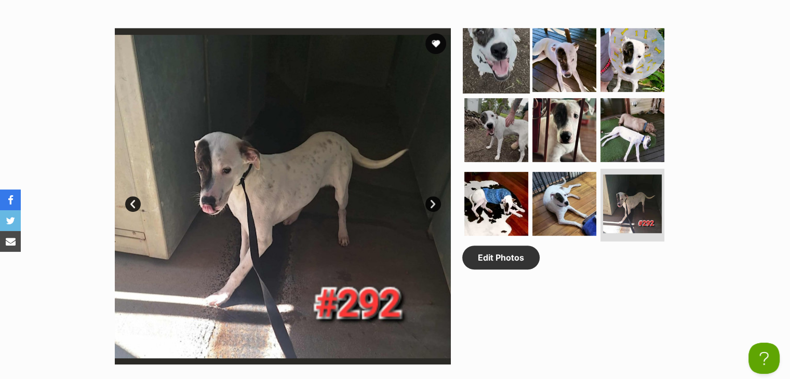
click at [502, 84] on img at bounding box center [495, 59] width 67 height 67
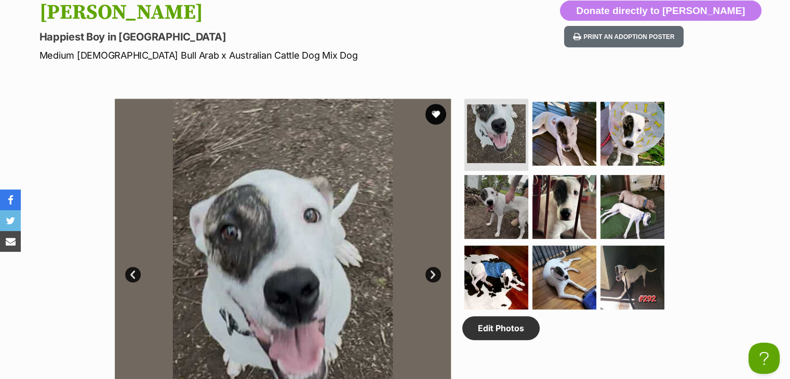
scroll to position [415, 0]
